Goal: Check status

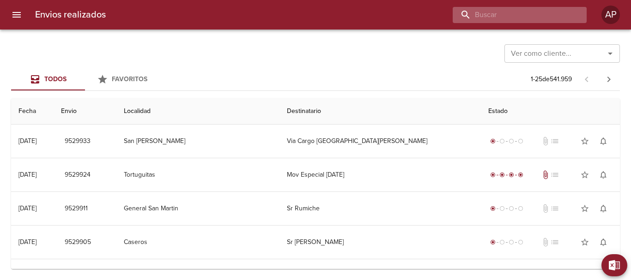
click at [542, 10] on input "buscar" at bounding box center [512, 15] width 118 height 16
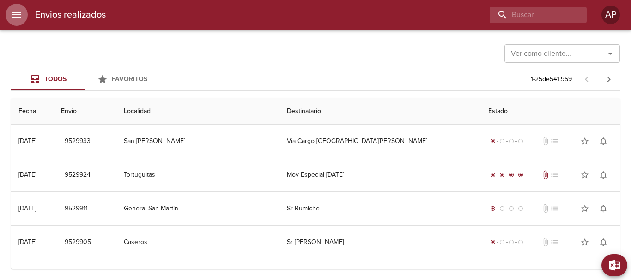
click at [13, 13] on icon "menu" at bounding box center [16, 14] width 11 height 11
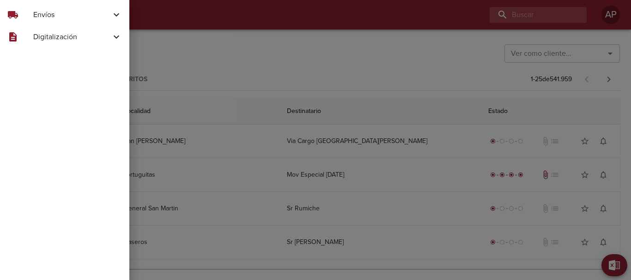
click at [37, 44] on div "description Digitalización" at bounding box center [64, 37] width 129 height 22
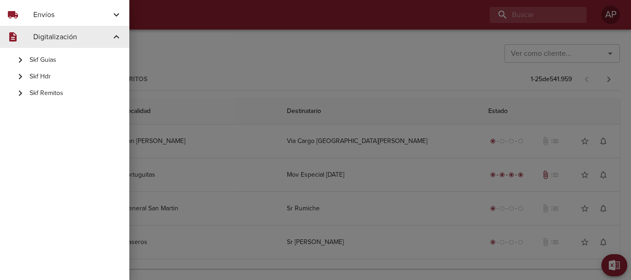
click at [50, 98] on span "Skf Remitos" at bounding box center [76, 93] width 92 height 9
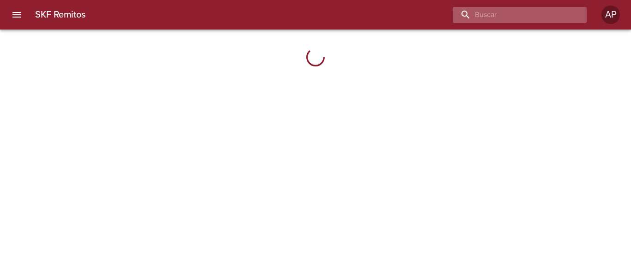
click at [538, 23] on input "buscar" at bounding box center [512, 15] width 118 height 16
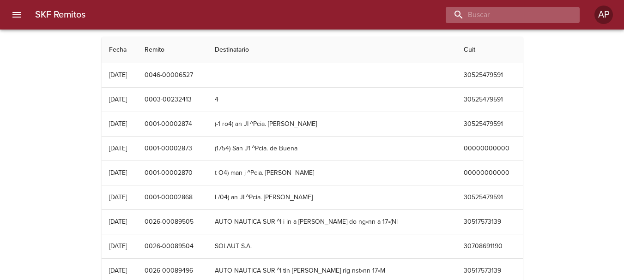
paste input "0026-00089557."
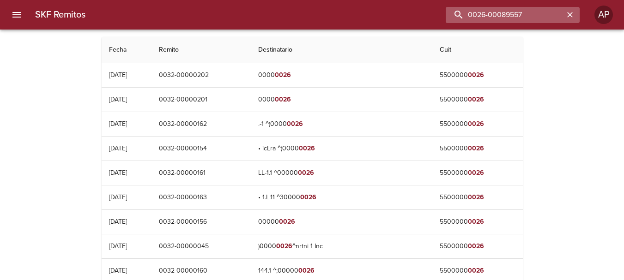
drag, startPoint x: 472, startPoint y: 13, endPoint x: 457, endPoint y: 17, distance: 16.1
click at [457, 17] on input "0026-00089557" at bounding box center [505, 15] width 118 height 16
click at [538, 8] on input "0026-00089557" at bounding box center [505, 15] width 118 height 16
drag, startPoint x: 491, startPoint y: 13, endPoint x: 436, endPoint y: 21, distance: 55.6
click at [436, 21] on div "0026-00089557" at bounding box center [336, 15] width 487 height 16
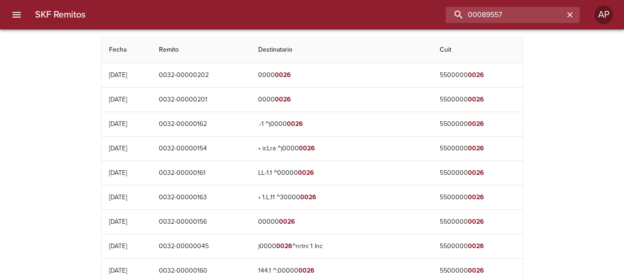
type input "00089557"
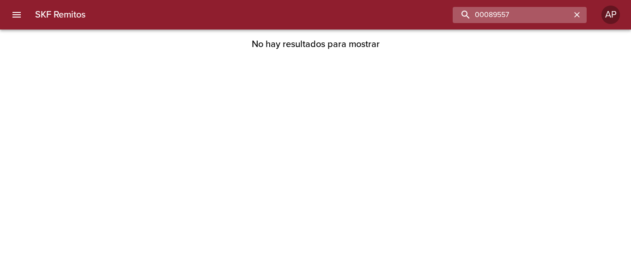
click at [526, 18] on input "00089557" at bounding box center [512, 15] width 118 height 16
click at [15, 11] on icon "menu" at bounding box center [16, 14] width 11 height 11
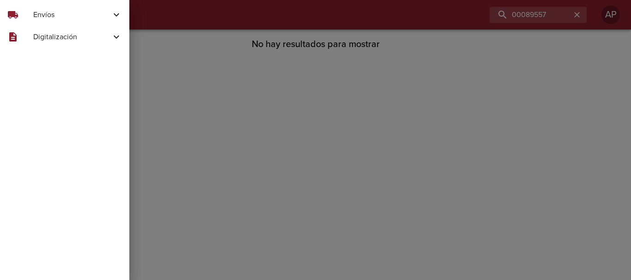
click at [46, 15] on span "Envíos" at bounding box center [72, 14] width 78 height 11
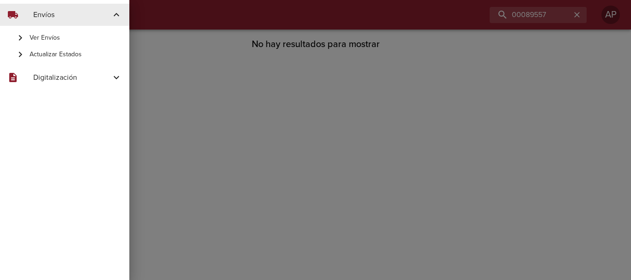
click at [50, 35] on span "Ver Envíos" at bounding box center [76, 37] width 92 height 9
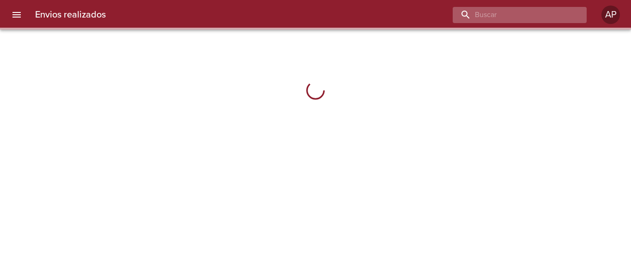
click at [515, 12] on input "buscar" at bounding box center [512, 15] width 118 height 16
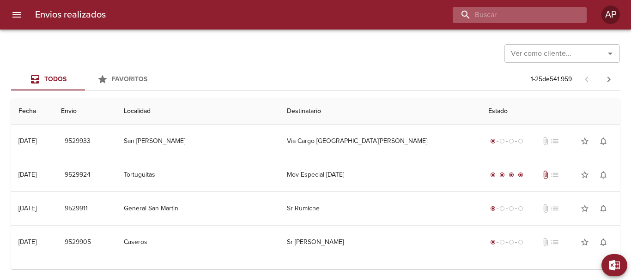
paste input "0026-00089557."
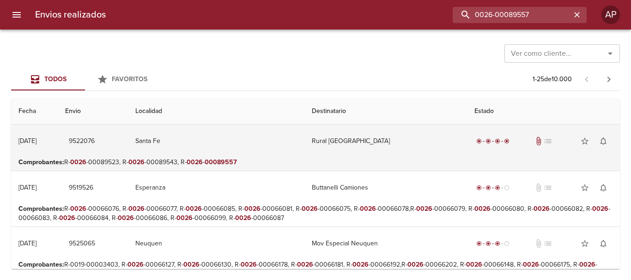
type input "0026-00089557"
click at [379, 140] on td "Rural [GEOGRAPHIC_DATA]" at bounding box center [385, 141] width 163 height 33
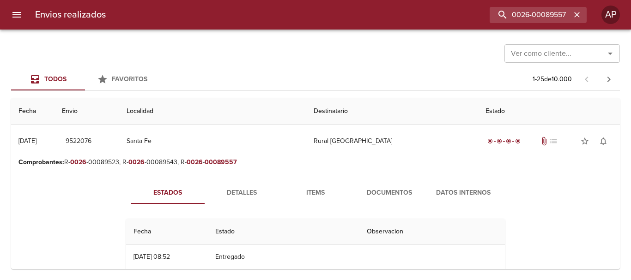
drag, startPoint x: 381, startPoint y: 191, endPoint x: 387, endPoint y: 175, distance: 16.6
click at [381, 190] on span "Documentos" at bounding box center [389, 193] width 63 height 12
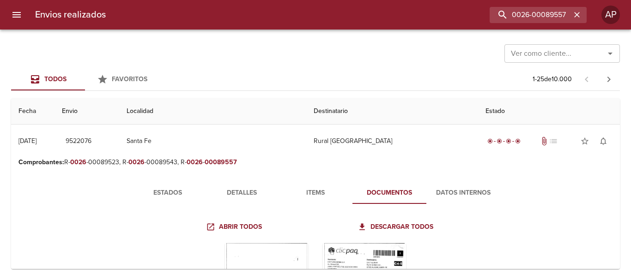
scroll to position [92, 0]
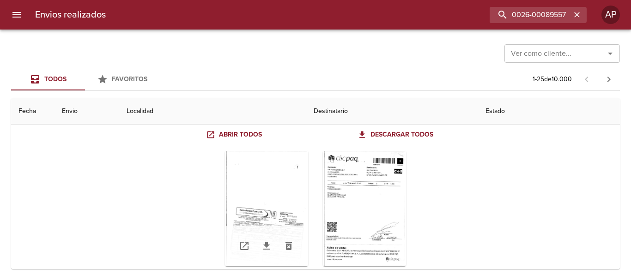
click at [284, 200] on div "Tabla de envíos del cliente" at bounding box center [266, 208] width 83 height 115
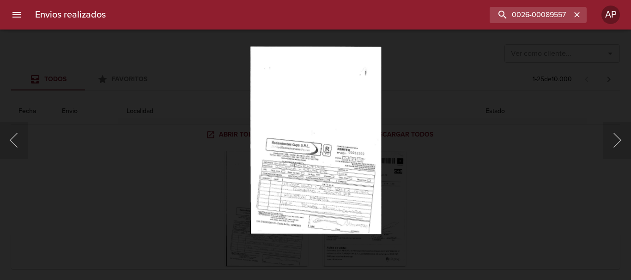
click at [442, 201] on div "Lightbox" at bounding box center [315, 140] width 631 height 280
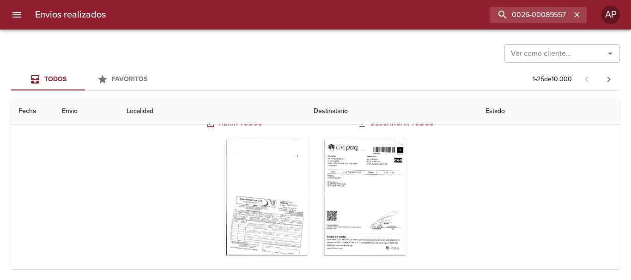
scroll to position [139, 0]
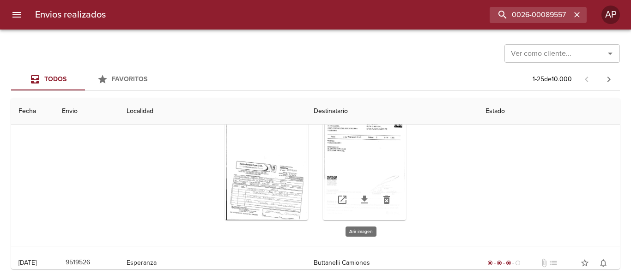
click at [361, 158] on div "Tabla de envíos del cliente" at bounding box center [364, 162] width 83 height 115
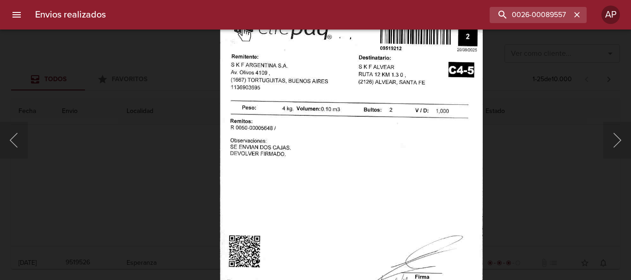
click at [530, 166] on div "Lightbox" at bounding box center [315, 140] width 631 height 280
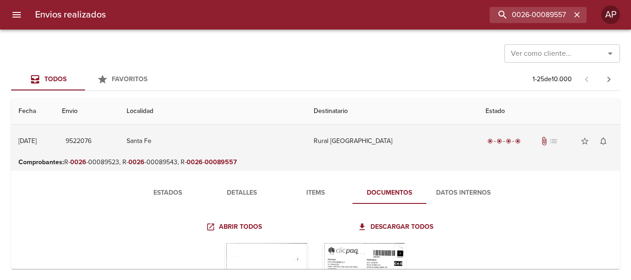
scroll to position [46, 0]
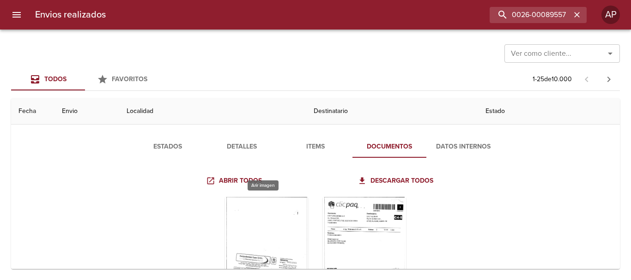
click at [274, 230] on div "Tabla de envíos del cliente" at bounding box center [266, 254] width 83 height 115
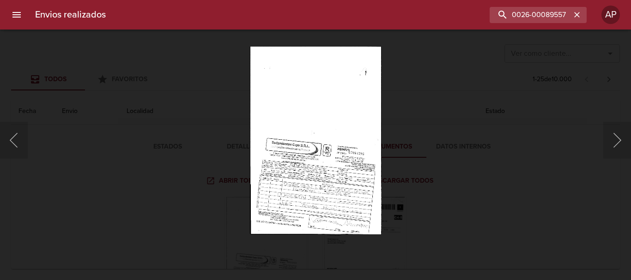
drag, startPoint x: 497, startPoint y: 212, endPoint x: 485, endPoint y: 206, distance: 13.4
click at [497, 212] on div "Lightbox" at bounding box center [315, 140] width 631 height 280
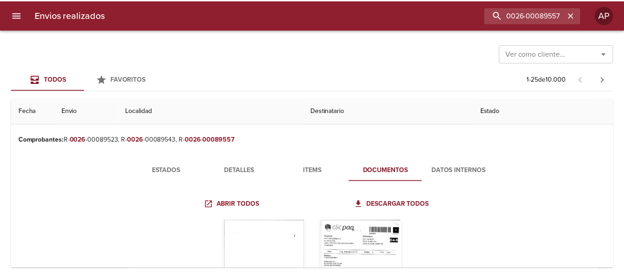
scroll to position [0, 0]
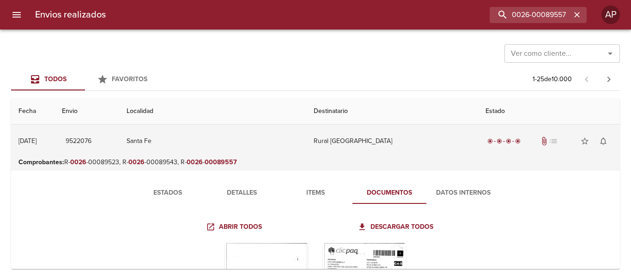
click at [361, 135] on td "Rural [GEOGRAPHIC_DATA]" at bounding box center [392, 141] width 172 height 33
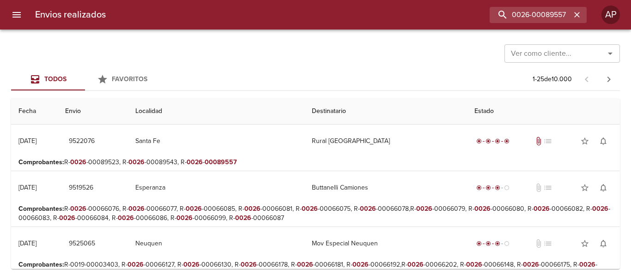
click at [21, 18] on icon "menu" at bounding box center [16, 14] width 11 height 11
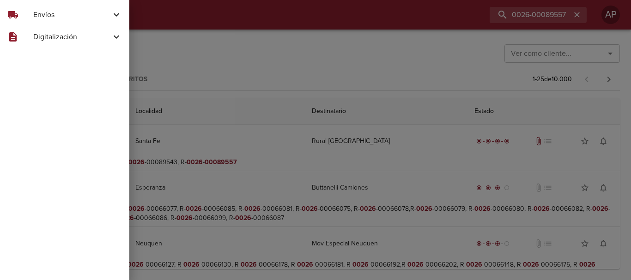
click at [52, 19] on span "Envíos" at bounding box center [72, 14] width 78 height 11
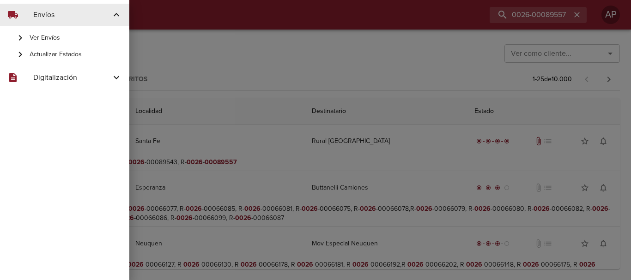
click at [223, 36] on div at bounding box center [315, 140] width 631 height 280
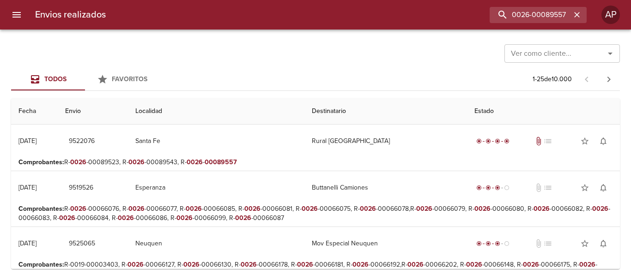
click at [10, 17] on button "menu" at bounding box center [17, 15] width 22 height 22
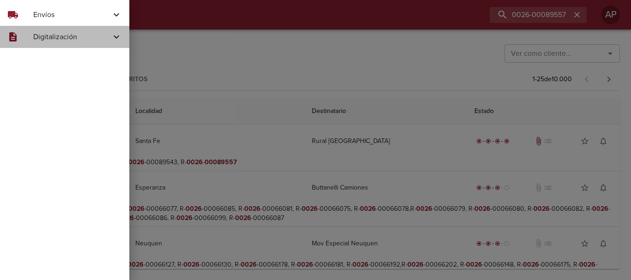
click at [67, 40] on span "Digitalización" at bounding box center [72, 36] width 78 height 11
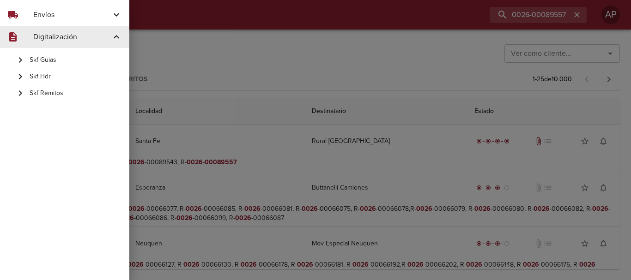
click at [69, 94] on span "Skf Remitos" at bounding box center [76, 93] width 92 height 9
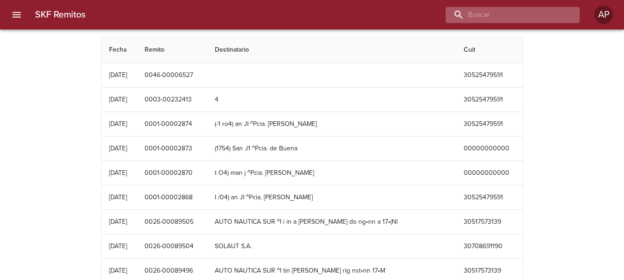
click at [541, 17] on input "buscar" at bounding box center [505, 15] width 118 height 16
paste input "0026-00089557"
type input "0026-00089557"
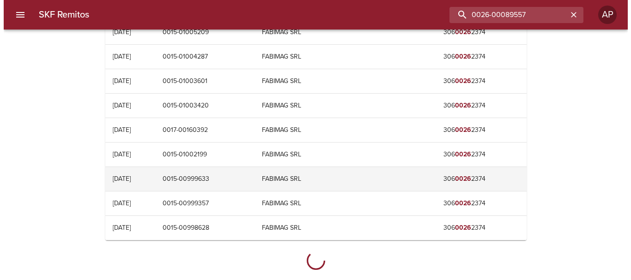
scroll to position [6679, 0]
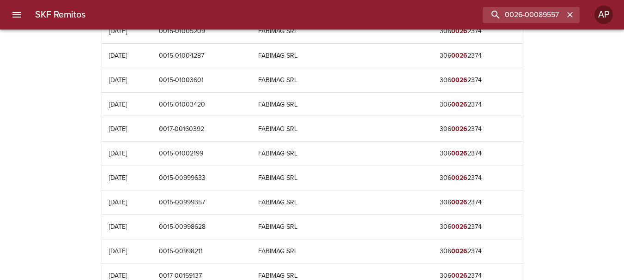
click at [28, 17] on div "SKF Remitos 0026-00089557 AP" at bounding box center [312, 15] width 624 height 30
click at [24, 11] on button "menu" at bounding box center [17, 15] width 22 height 22
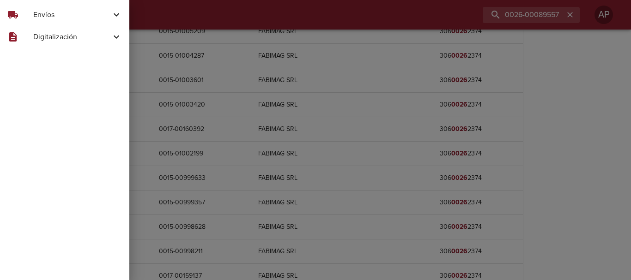
click at [47, 18] on span "Envíos" at bounding box center [72, 14] width 78 height 11
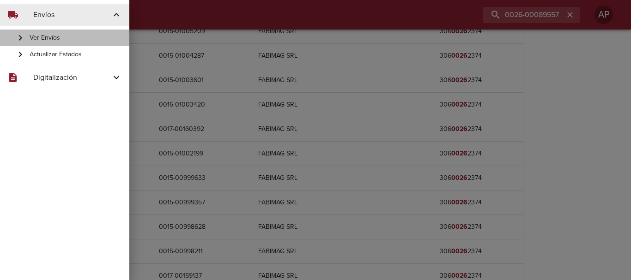
click at [67, 36] on span "Ver Envíos" at bounding box center [76, 37] width 92 height 9
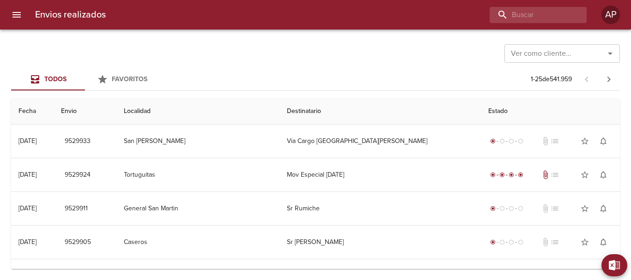
click at [23, 18] on button "menu" at bounding box center [17, 15] width 22 height 22
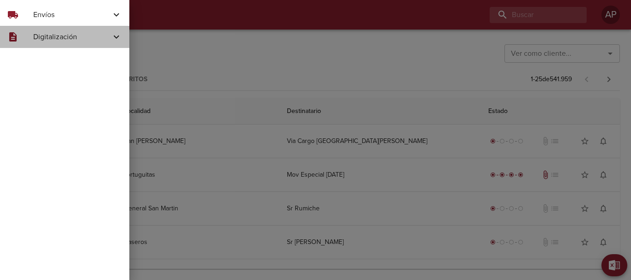
click at [23, 29] on div "description Digitalización" at bounding box center [64, 37] width 129 height 22
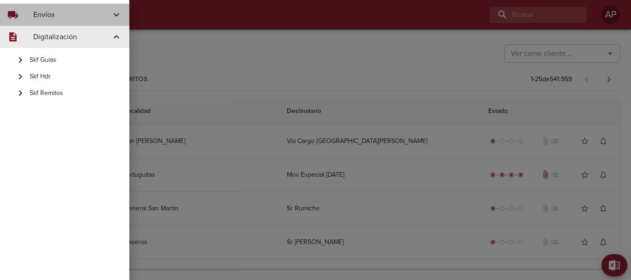
click at [49, 12] on span "Envíos" at bounding box center [72, 14] width 78 height 11
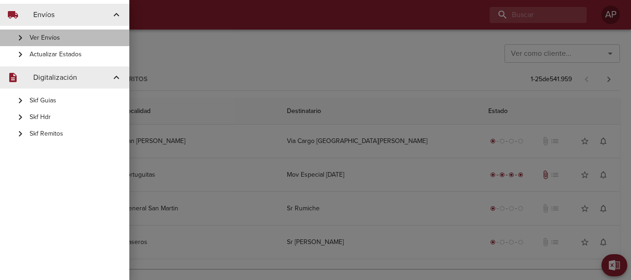
click at [53, 40] on span "Ver Envíos" at bounding box center [76, 37] width 92 height 9
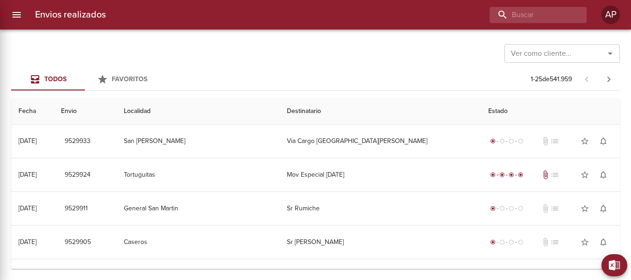
click at [54, 53] on div "Ver como cliente... Ver como cliente..." at bounding box center [315, 53] width 609 height 24
click at [21, 14] on icon "menu" at bounding box center [16, 14] width 11 height 11
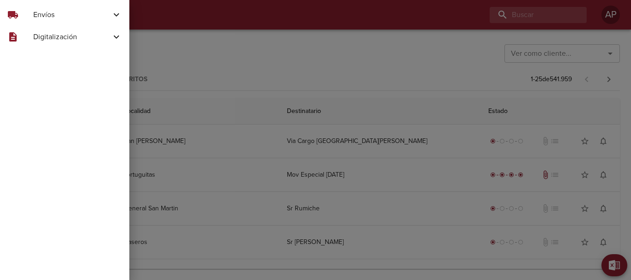
drag, startPoint x: 47, startPoint y: 18, endPoint x: 45, endPoint y: 29, distance: 11.8
click at [47, 17] on span "Envíos" at bounding box center [72, 14] width 78 height 11
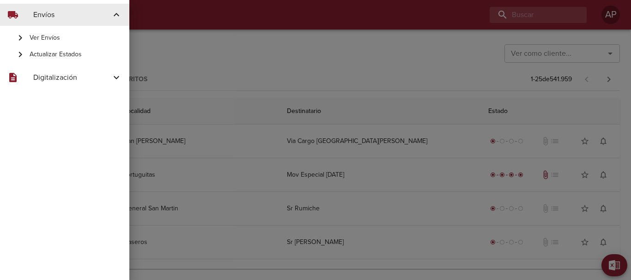
click at [46, 42] on span "Ver Envíos" at bounding box center [76, 37] width 92 height 9
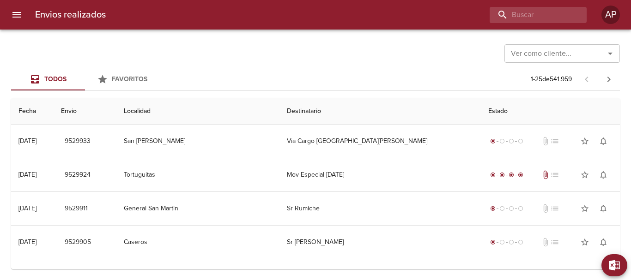
drag, startPoint x: 45, startPoint y: 9, endPoint x: 24, endPoint y: 17, distance: 22.9
click at [39, 10] on h6 "Envios realizados" at bounding box center [70, 14] width 71 height 15
click at [22, 17] on icon "menu" at bounding box center [16, 14] width 11 height 11
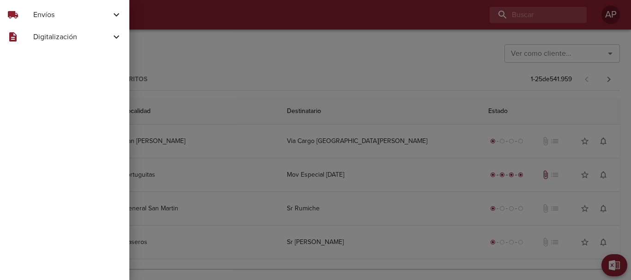
drag, startPoint x: 97, startPoint y: 15, endPoint x: 93, endPoint y: 20, distance: 6.3
click at [97, 15] on span "Envíos" at bounding box center [72, 14] width 78 height 11
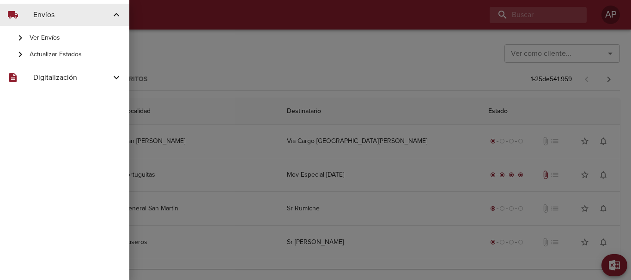
click at [68, 55] on span "Actualizar Estados" at bounding box center [76, 54] width 92 height 9
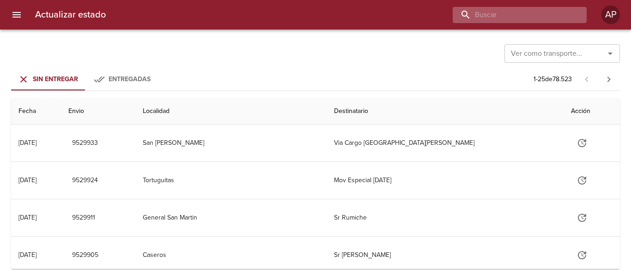
click at [531, 11] on input "buscar" at bounding box center [512, 15] width 118 height 16
paste input "0026-00089557"
type input "0026-00089557"
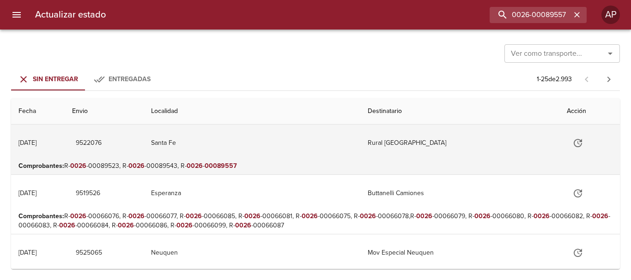
click at [316, 139] on td "Santa Fe" at bounding box center [252, 143] width 217 height 37
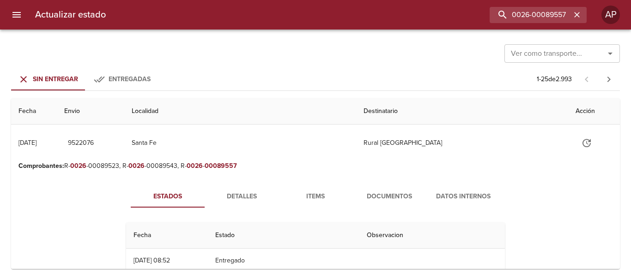
click at [375, 194] on span "Documentos" at bounding box center [389, 197] width 63 height 12
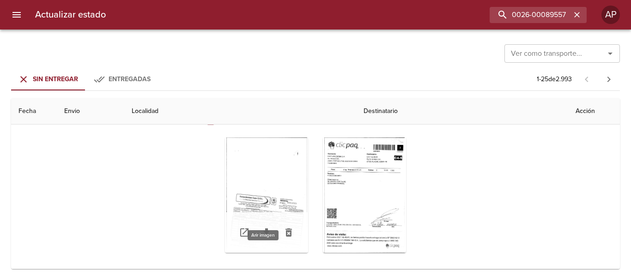
scroll to position [139, 0]
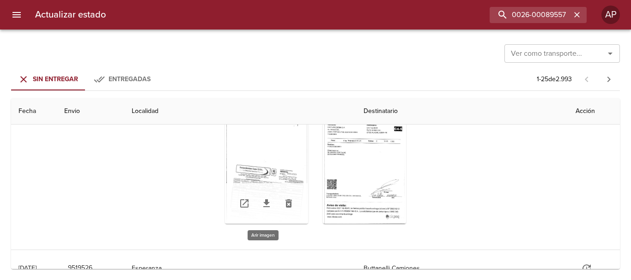
click at [254, 160] on div "Tabla de envíos del cliente" at bounding box center [266, 166] width 83 height 115
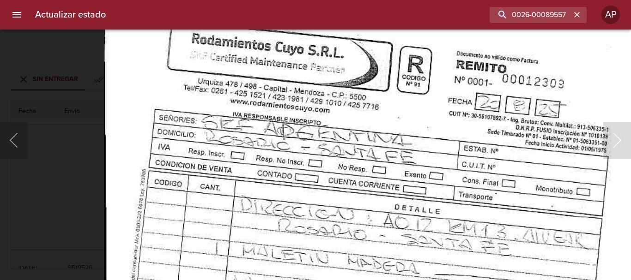
click at [340, 163] on img "Lightbox" at bounding box center [368, 28] width 530 height 758
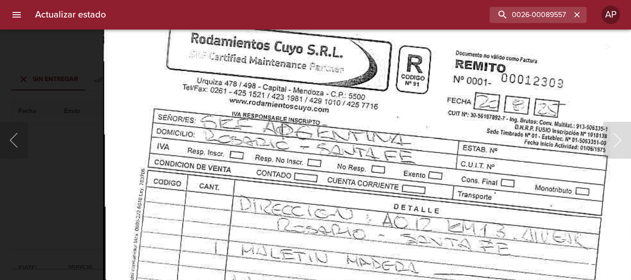
drag, startPoint x: 80, startPoint y: 145, endPoint x: 85, endPoint y: 150, distance: 6.2
click at [80, 145] on div "Lightbox" at bounding box center [315, 140] width 631 height 280
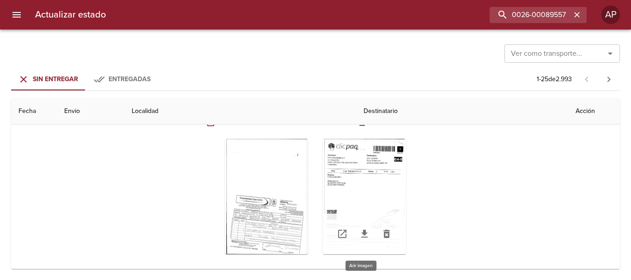
scroll to position [92, 0]
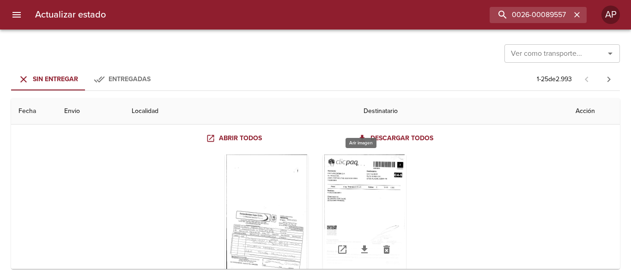
click at [346, 175] on div "Tabla de envíos del cliente" at bounding box center [364, 212] width 83 height 115
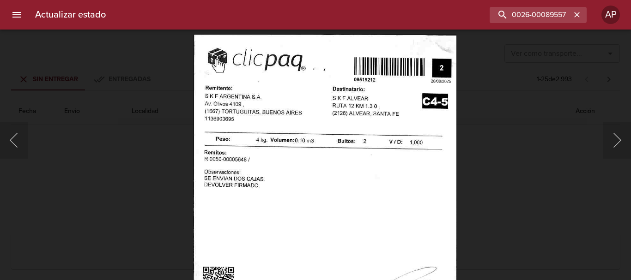
click at [309, 122] on img "Lightbox" at bounding box center [325, 223] width 263 height 378
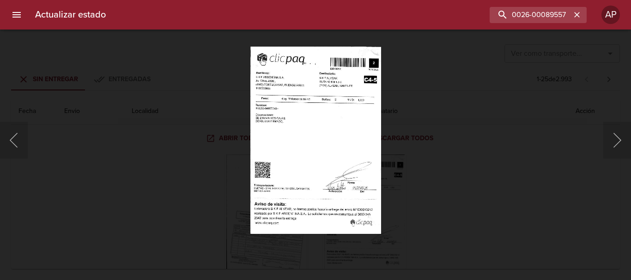
drag, startPoint x: 508, startPoint y: 204, endPoint x: 499, endPoint y: 198, distance: 10.0
click at [507, 202] on div "Lightbox" at bounding box center [315, 140] width 631 height 280
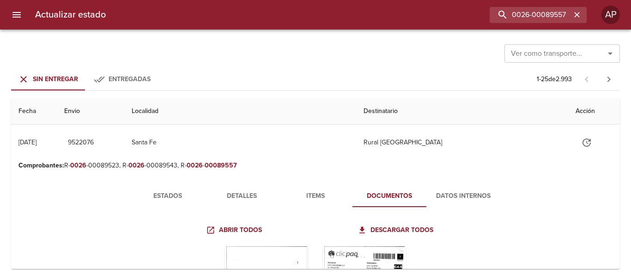
scroll to position [0, 0]
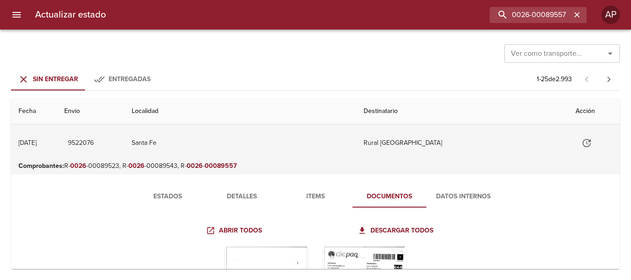
click at [297, 139] on td "Santa Fe" at bounding box center [240, 143] width 232 height 37
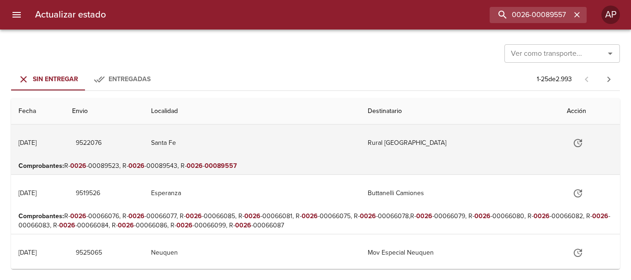
click at [144, 160] on td "9522076" at bounding box center [104, 143] width 79 height 37
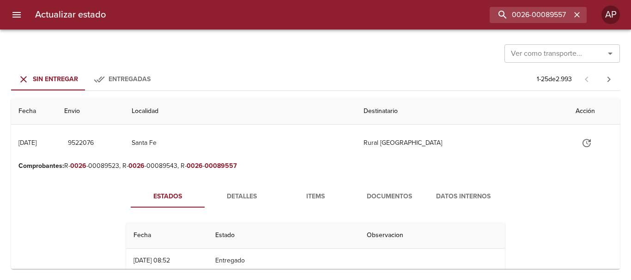
click at [396, 194] on span "Documentos" at bounding box center [389, 197] width 63 height 12
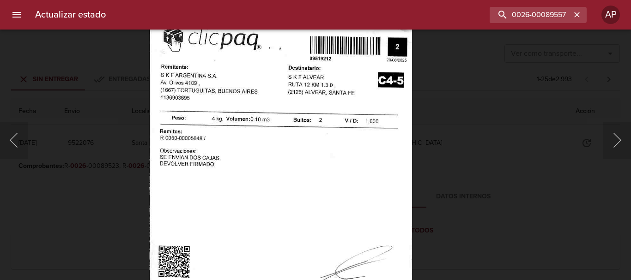
click at [475, 175] on div "Lightbox" at bounding box center [315, 140] width 631 height 280
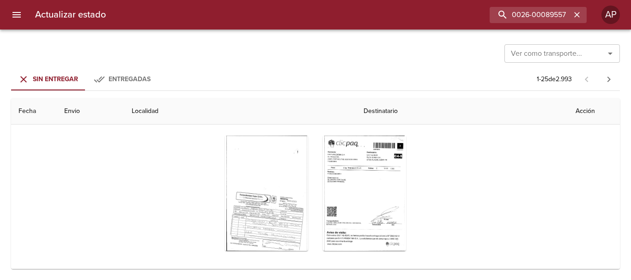
scroll to position [139, 0]
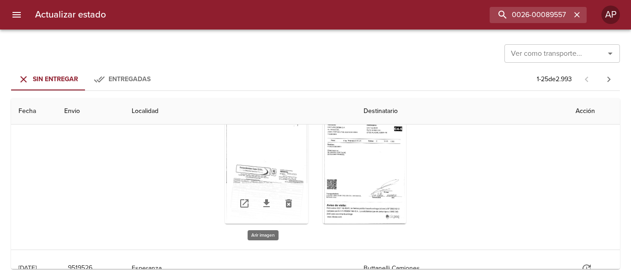
click at [265, 157] on div "Tabla de envíos del cliente" at bounding box center [266, 166] width 83 height 115
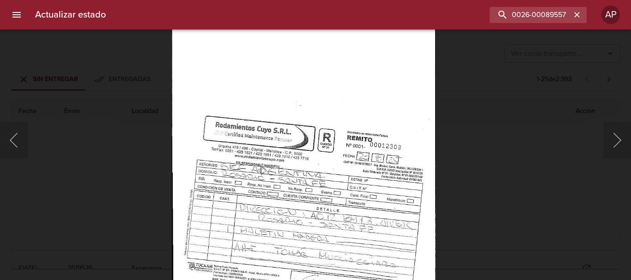
click at [527, 198] on div "Lightbox" at bounding box center [315, 140] width 631 height 280
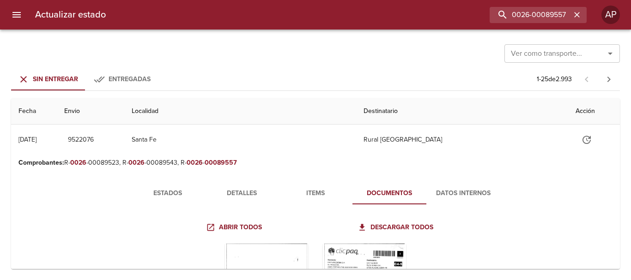
scroll to position [0, 0]
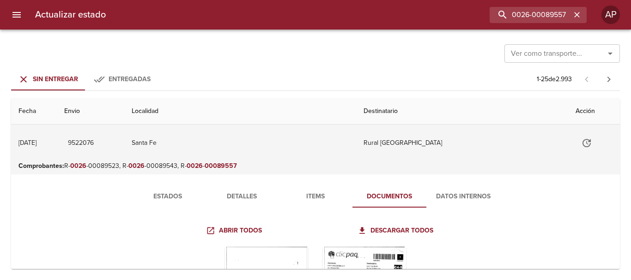
click at [313, 144] on td "Santa Fe" at bounding box center [240, 143] width 232 height 37
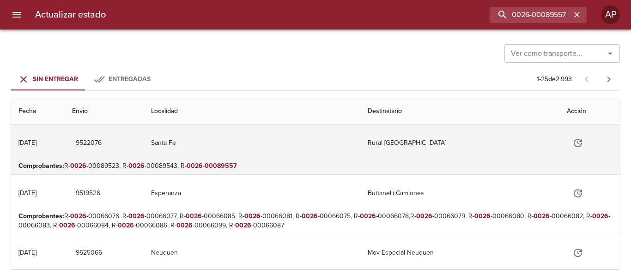
click at [313, 146] on td "Santa Fe" at bounding box center [252, 143] width 217 height 37
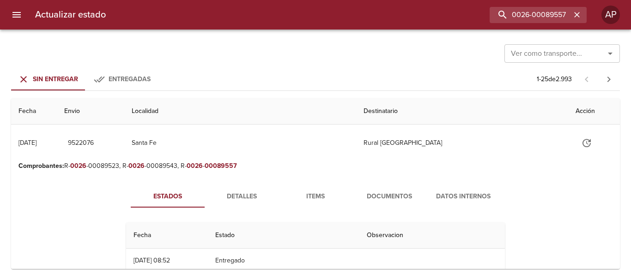
click at [399, 198] on span "Documentos" at bounding box center [389, 197] width 63 height 12
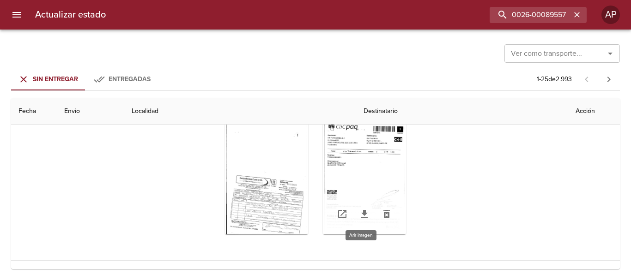
scroll to position [139, 0]
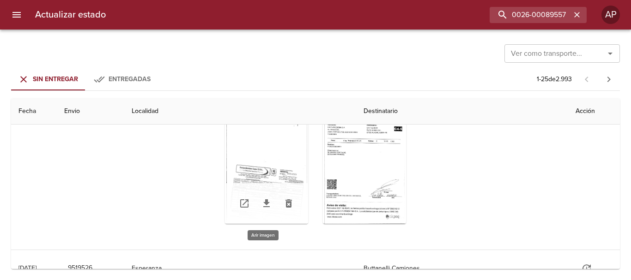
click at [274, 169] on div "Tabla de envíos del cliente" at bounding box center [266, 166] width 83 height 115
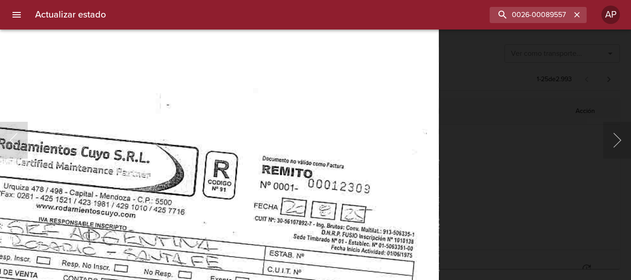
click at [507, 181] on div "Lightbox" at bounding box center [315, 140] width 631 height 280
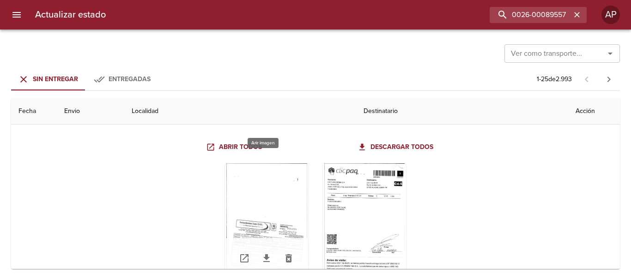
scroll to position [92, 0]
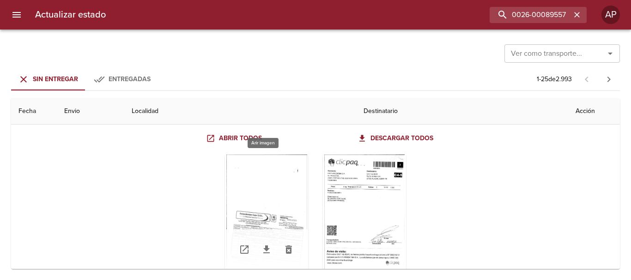
click at [272, 195] on div "Tabla de envíos del cliente" at bounding box center [266, 212] width 83 height 115
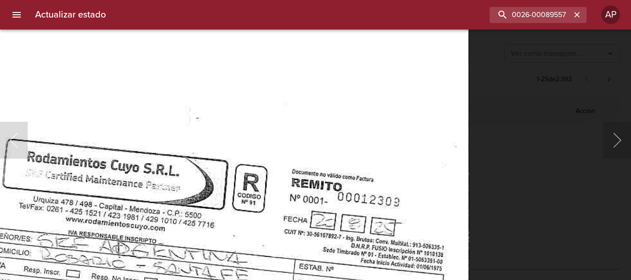
drag, startPoint x: 526, startPoint y: 152, endPoint x: 458, endPoint y: 204, distance: 85.7
click at [518, 158] on div "Lightbox" at bounding box center [315, 140] width 631 height 280
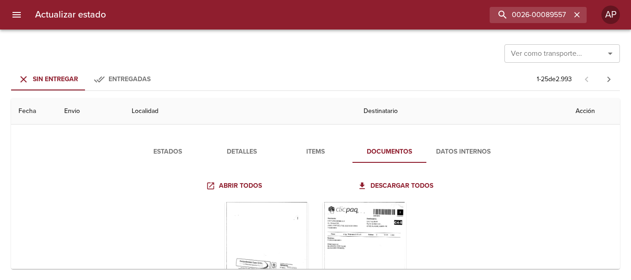
scroll to position [0, 0]
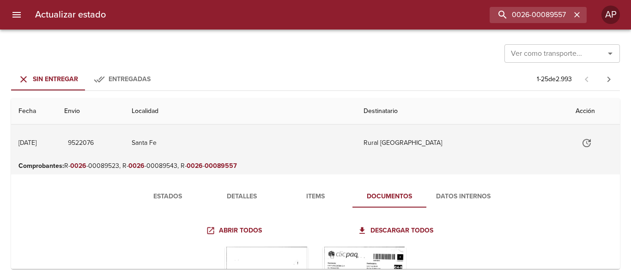
click at [307, 138] on td "Santa Fe" at bounding box center [240, 143] width 232 height 37
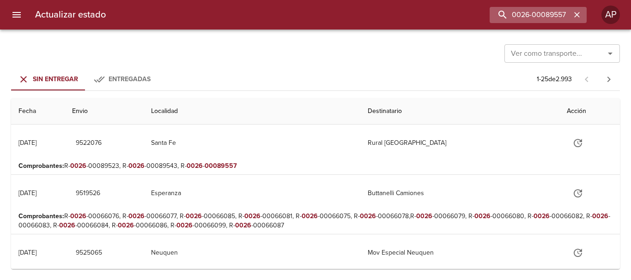
click at [576, 15] on icon "button" at bounding box center [577, 15] width 6 height 6
